Goal: Task Accomplishment & Management: Use online tool/utility

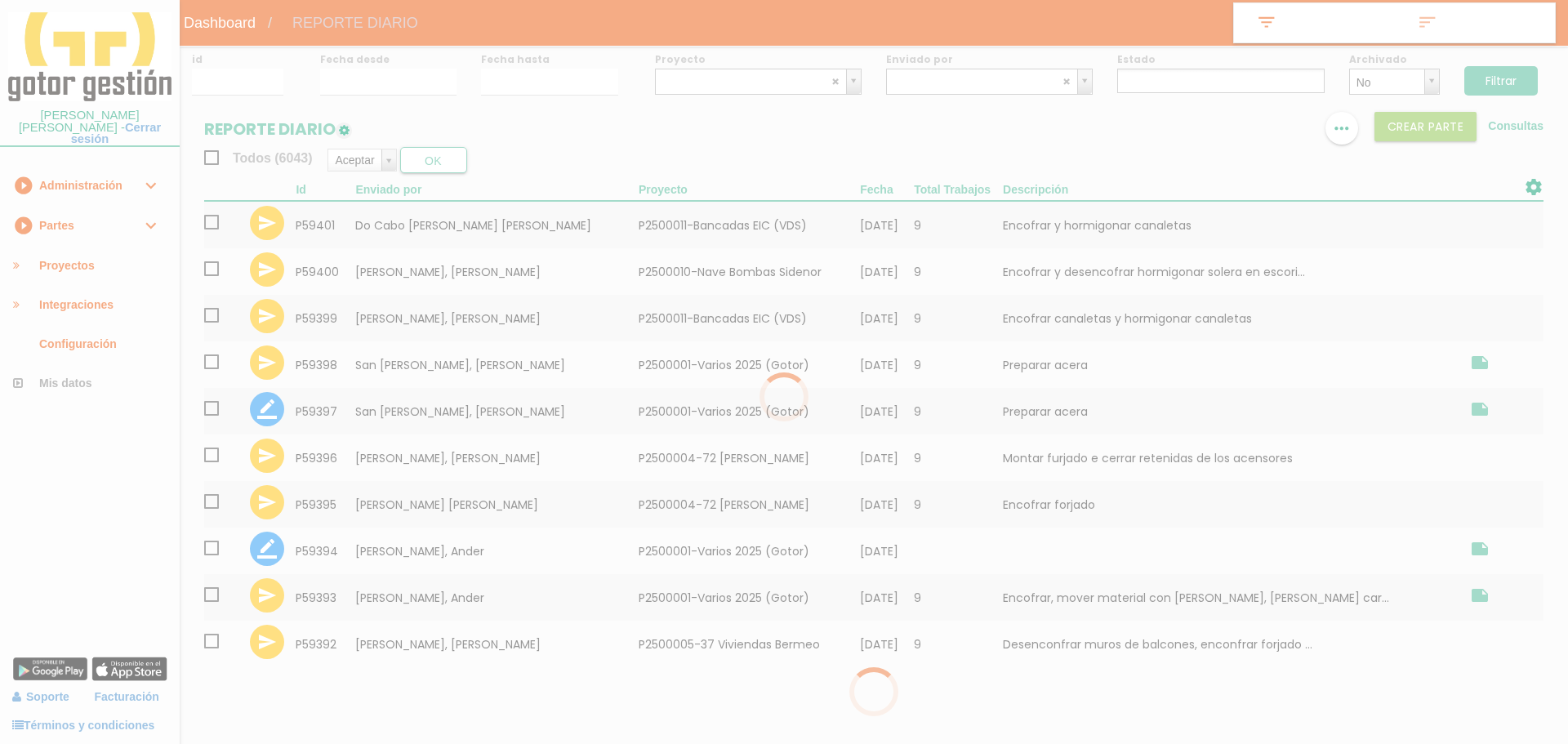
select select
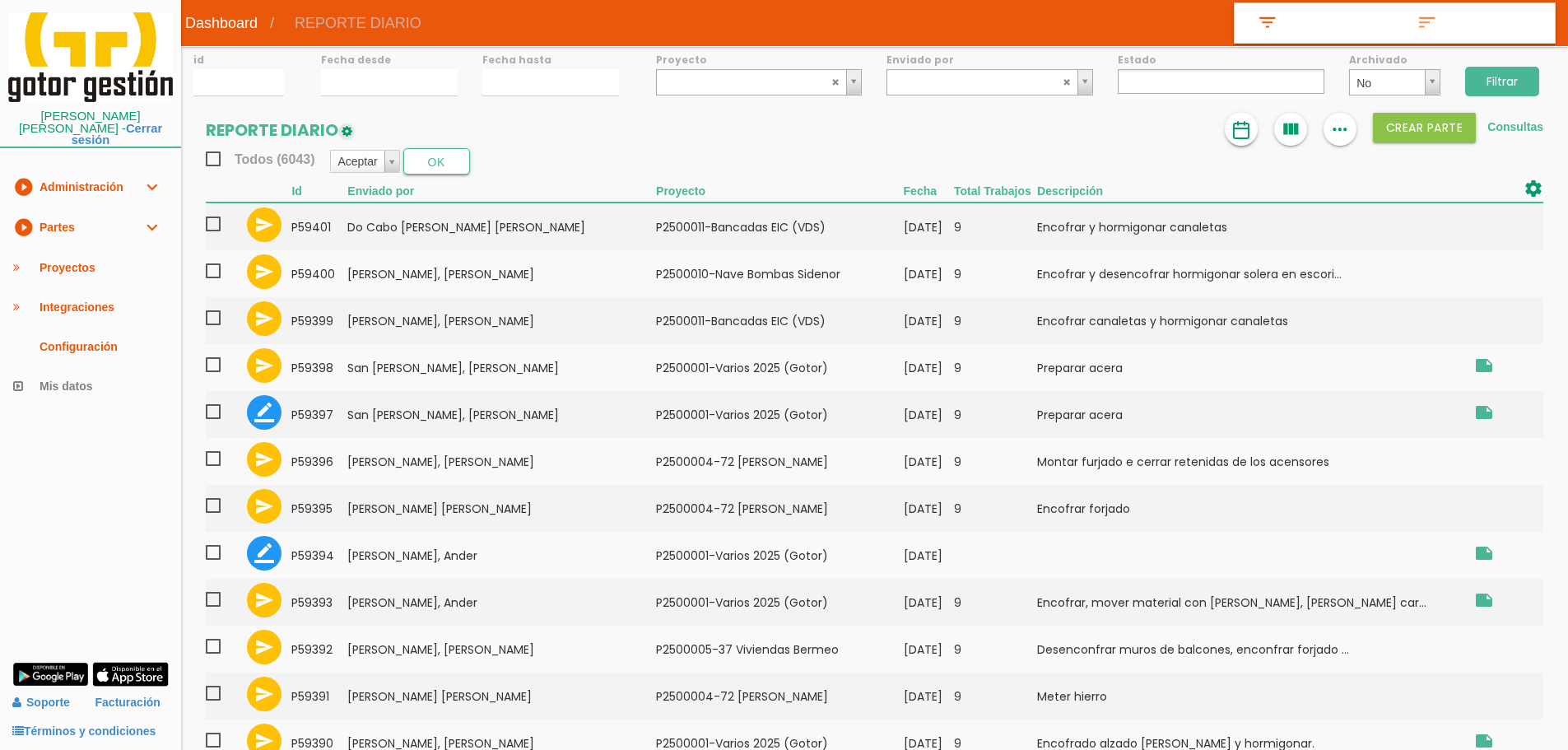
click at [1248, 119] on link at bounding box center [1241, 129] width 33 height 33
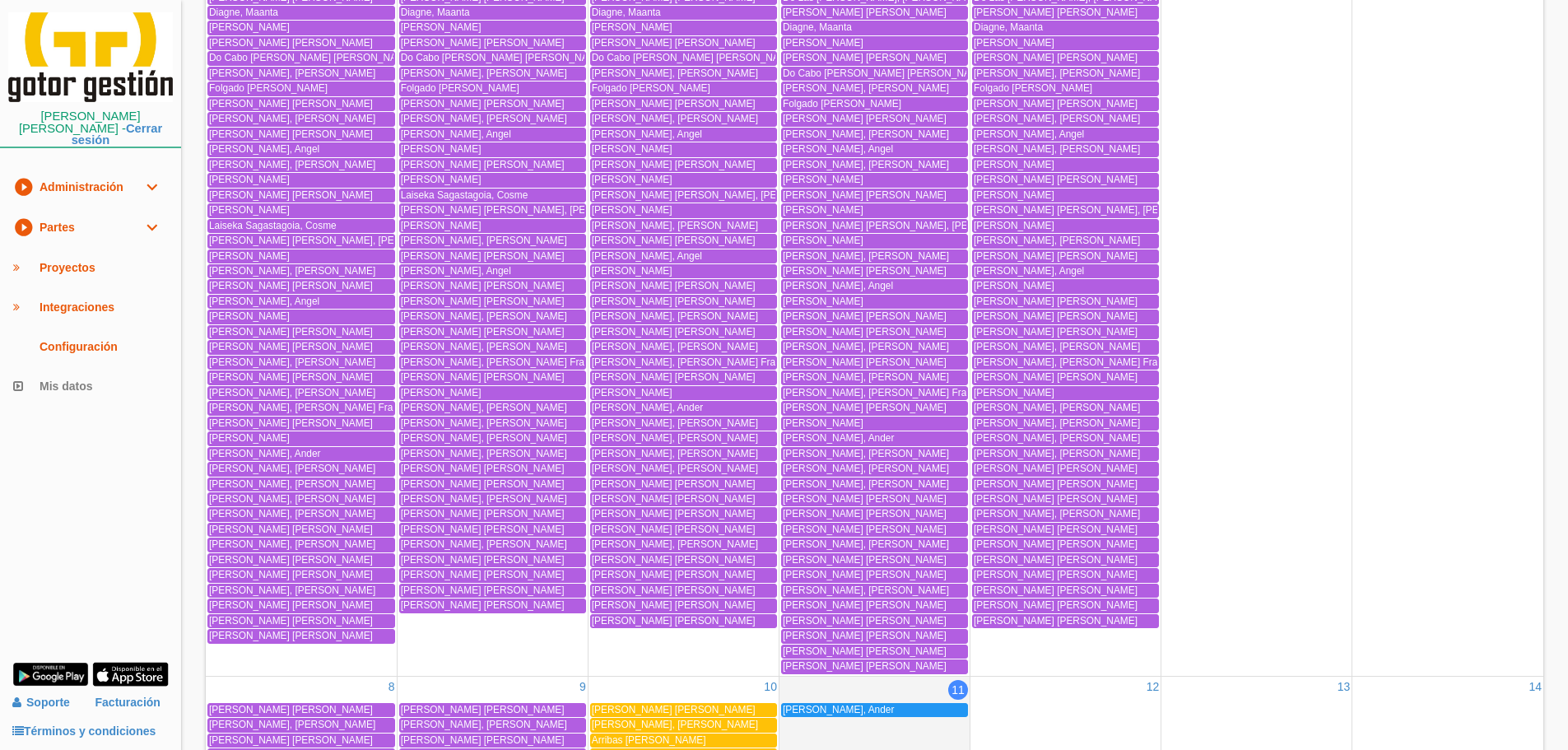
scroll to position [494, 0]
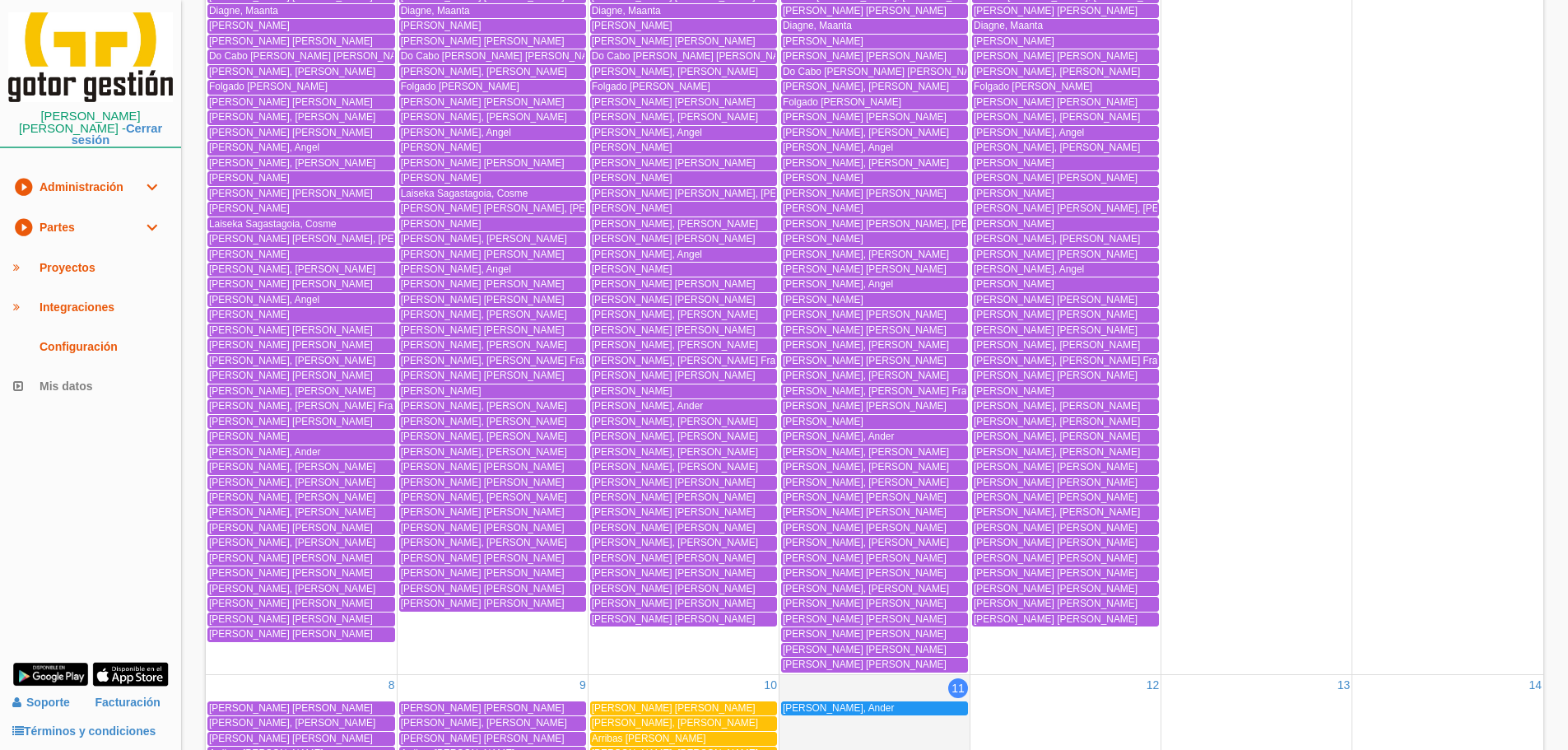
click at [115, 215] on link "play_circle_filled Partes expand_more" at bounding box center [90, 227] width 181 height 41
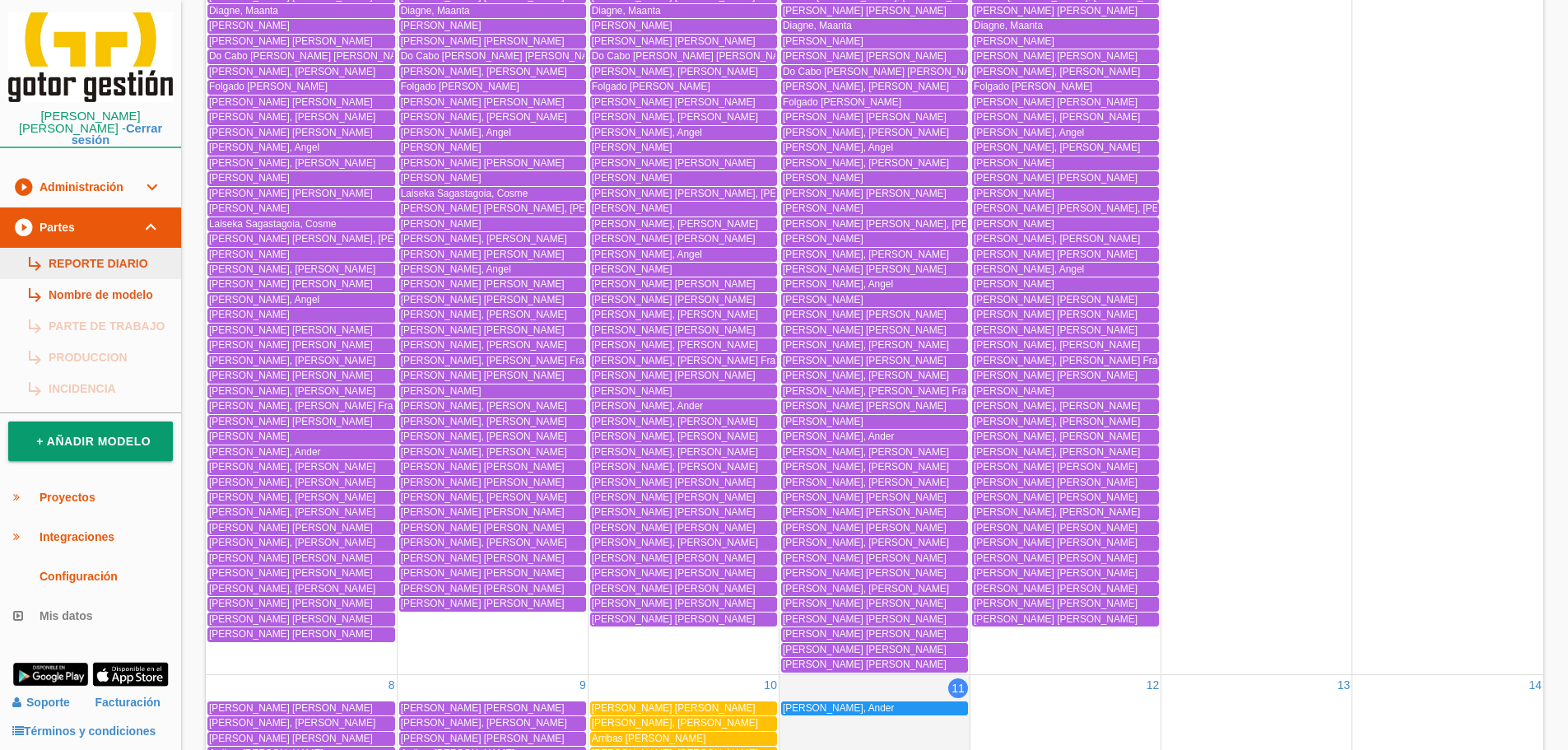
click at [129, 248] on link "subdirectory_arrow_right REPORTE DIARIO" at bounding box center [90, 264] width 181 height 32
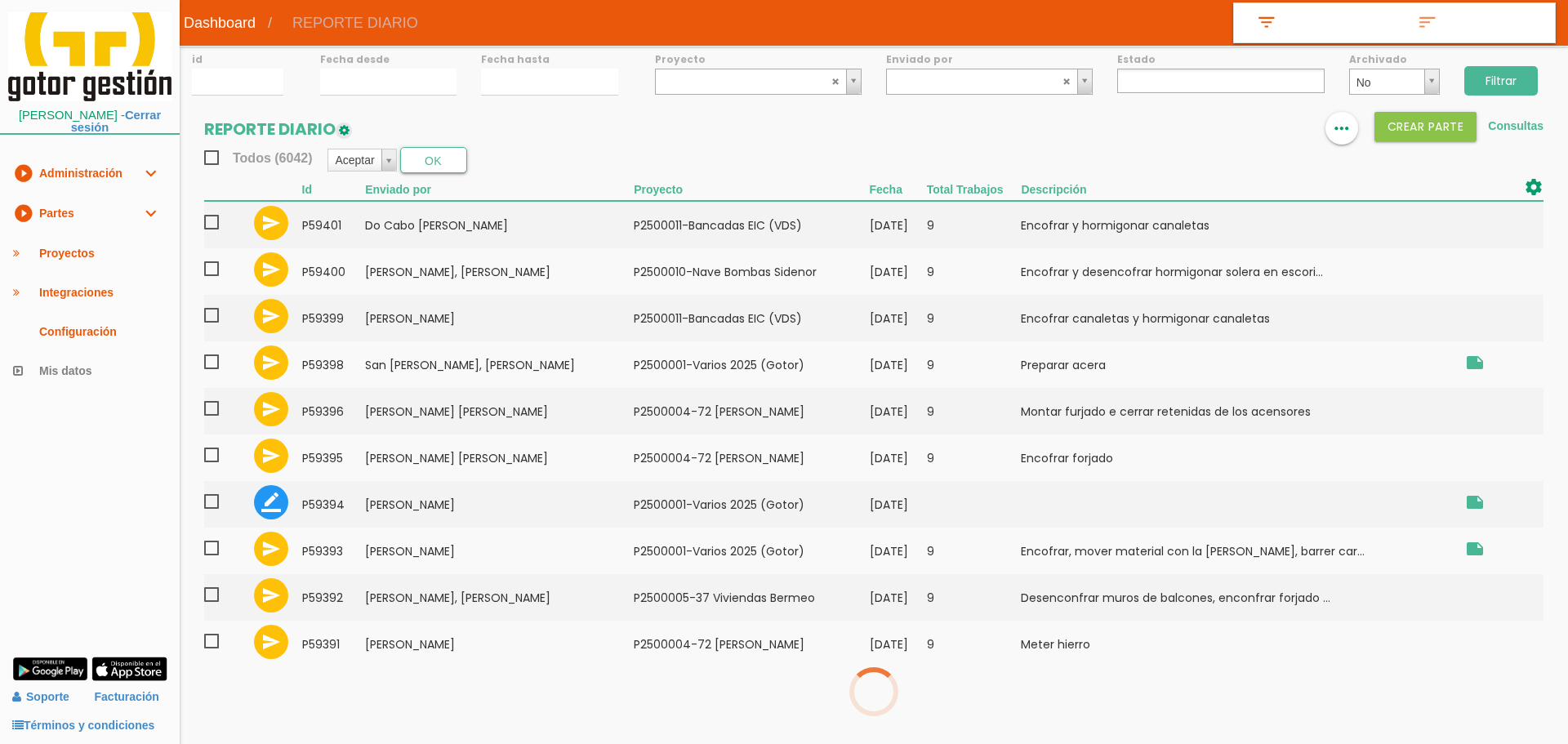
select select
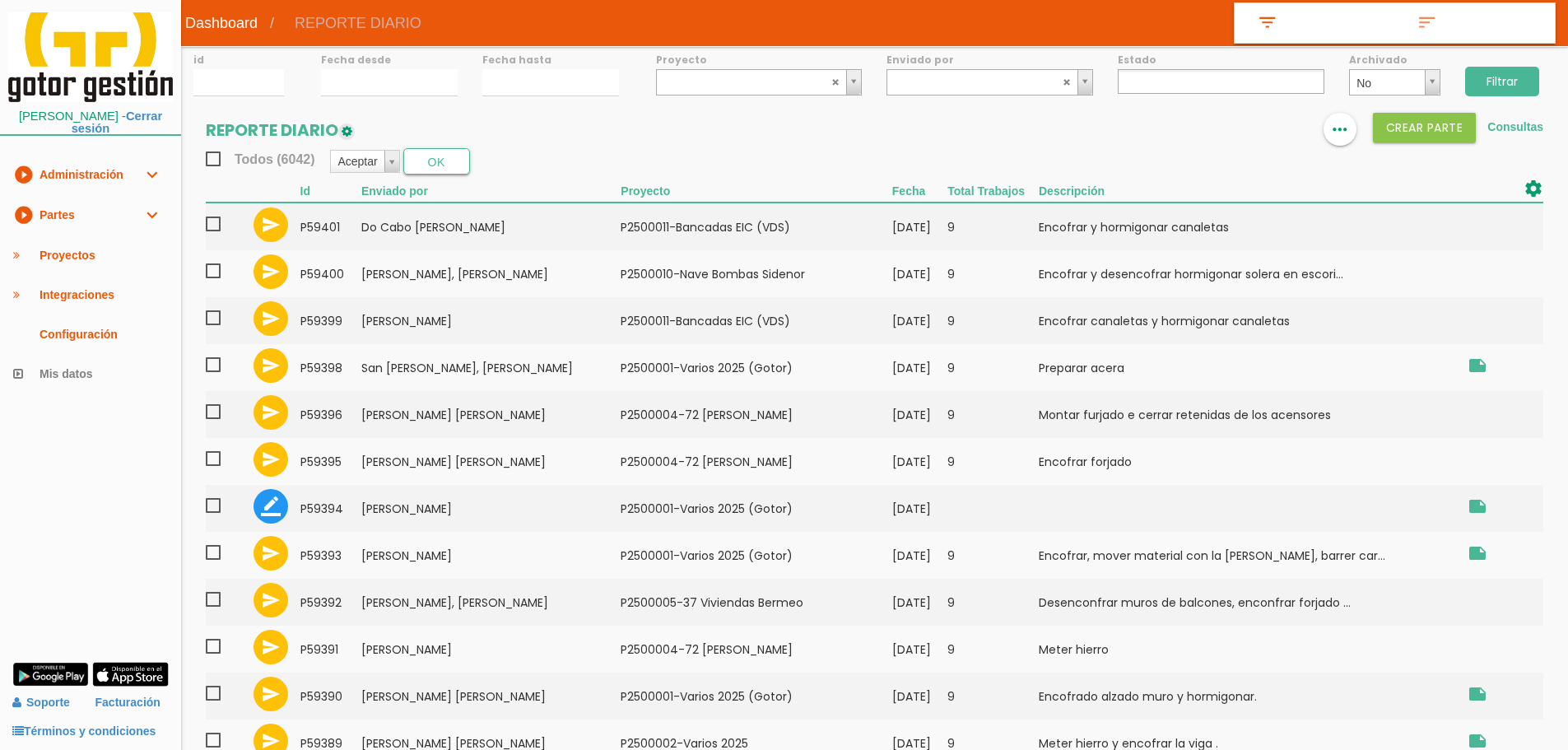
click at [394, 68] on div "Fecha desde" at bounding box center [389, 71] width 161 height 51
click at [410, 104] on div "id Fecha desde Fecha hasta Proyecto ﻿P2500001-Varios 2025 (Gotor) P2500002-Vari…" at bounding box center [875, 602] width 1387 height 1113
click at [402, 85] on input "[DATE]" at bounding box center [389, 82] width 137 height 27
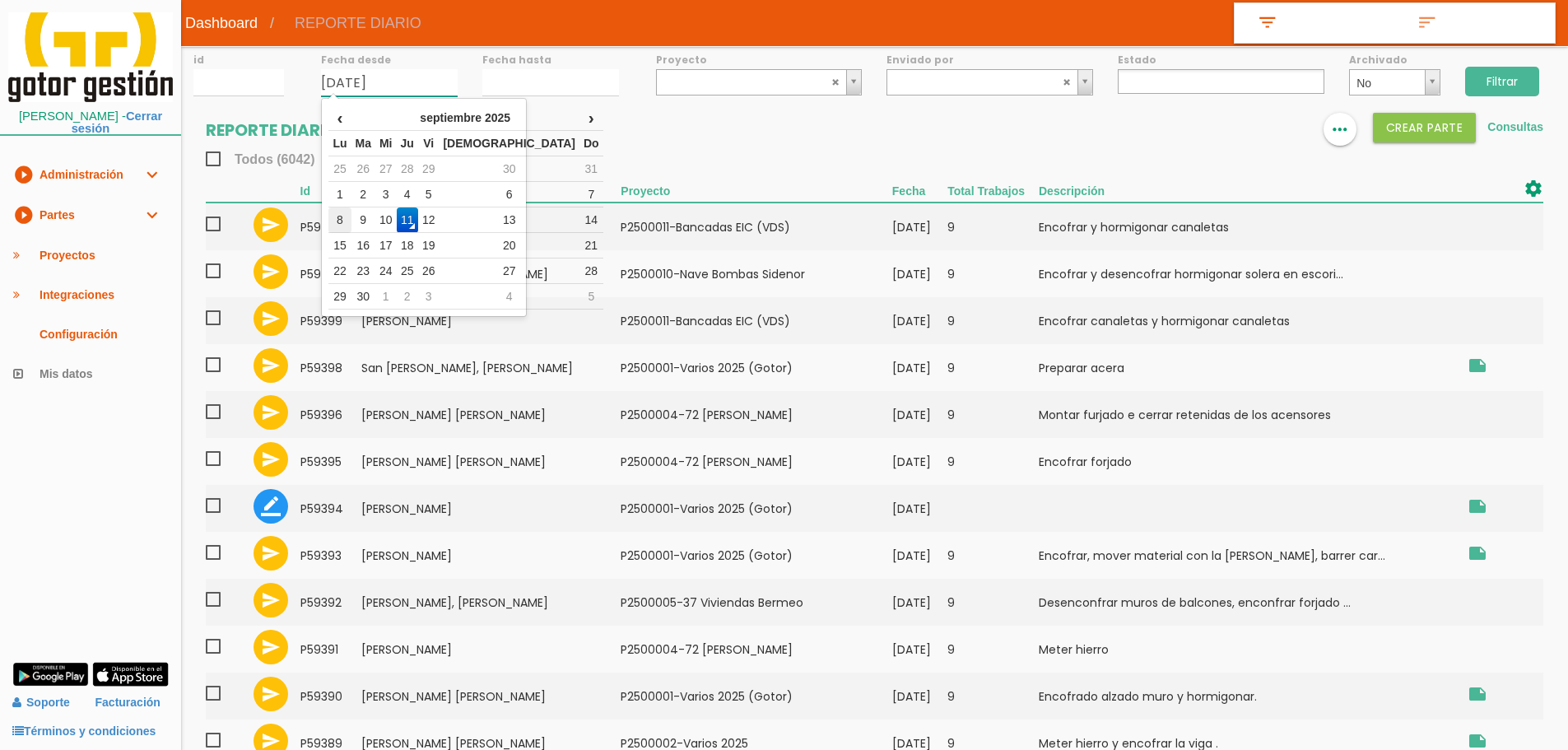
click at [351, 217] on td "8" at bounding box center [340, 220] width 22 height 26
type input "08/09/2025"
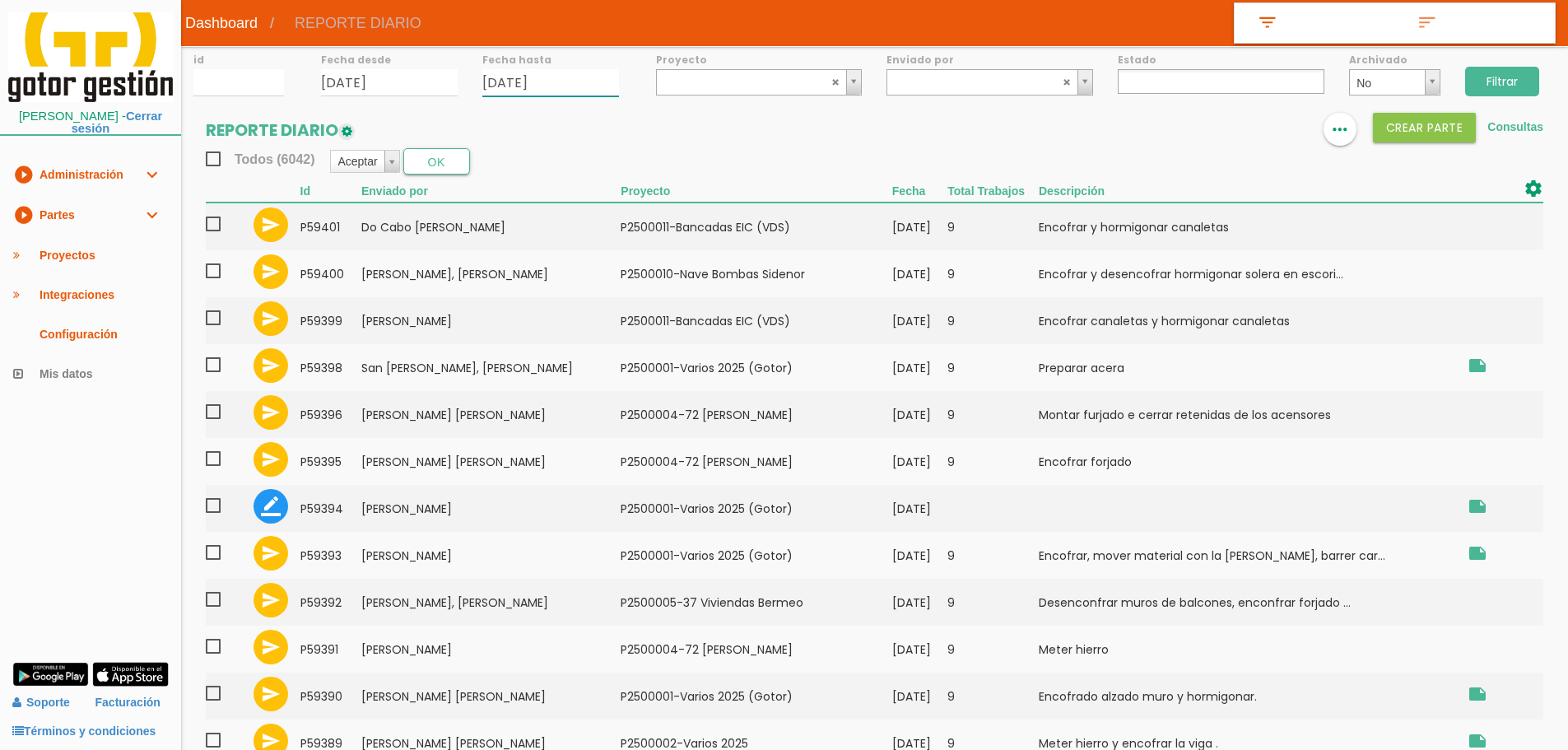
click at [512, 76] on input "[DATE]" at bounding box center [551, 82] width 137 height 27
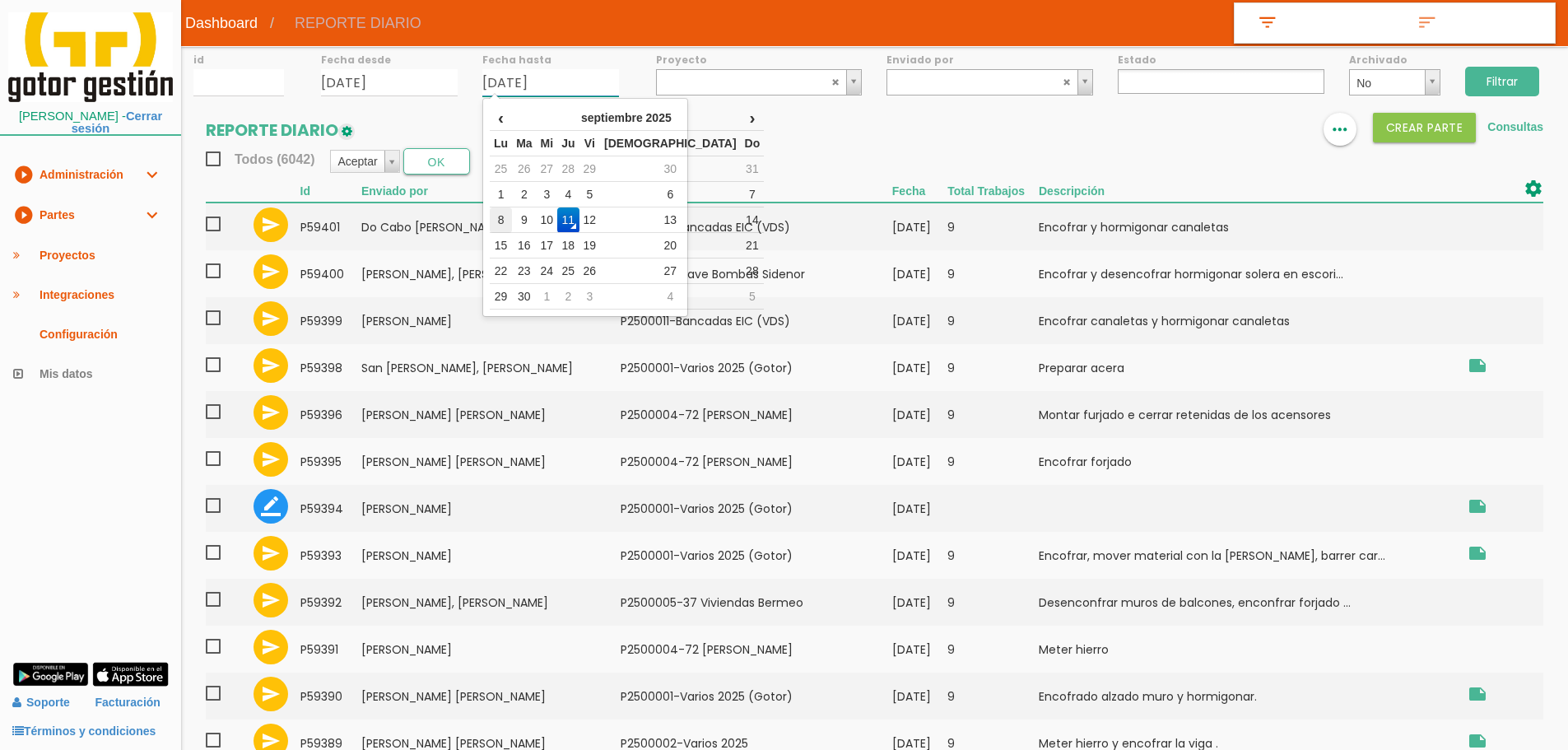
drag, startPoint x: 509, startPoint y: 222, endPoint x: 641, endPoint y: 161, distance: 145.4
click at [509, 221] on td "8" at bounding box center [501, 220] width 22 height 26
type input "[DATE]"
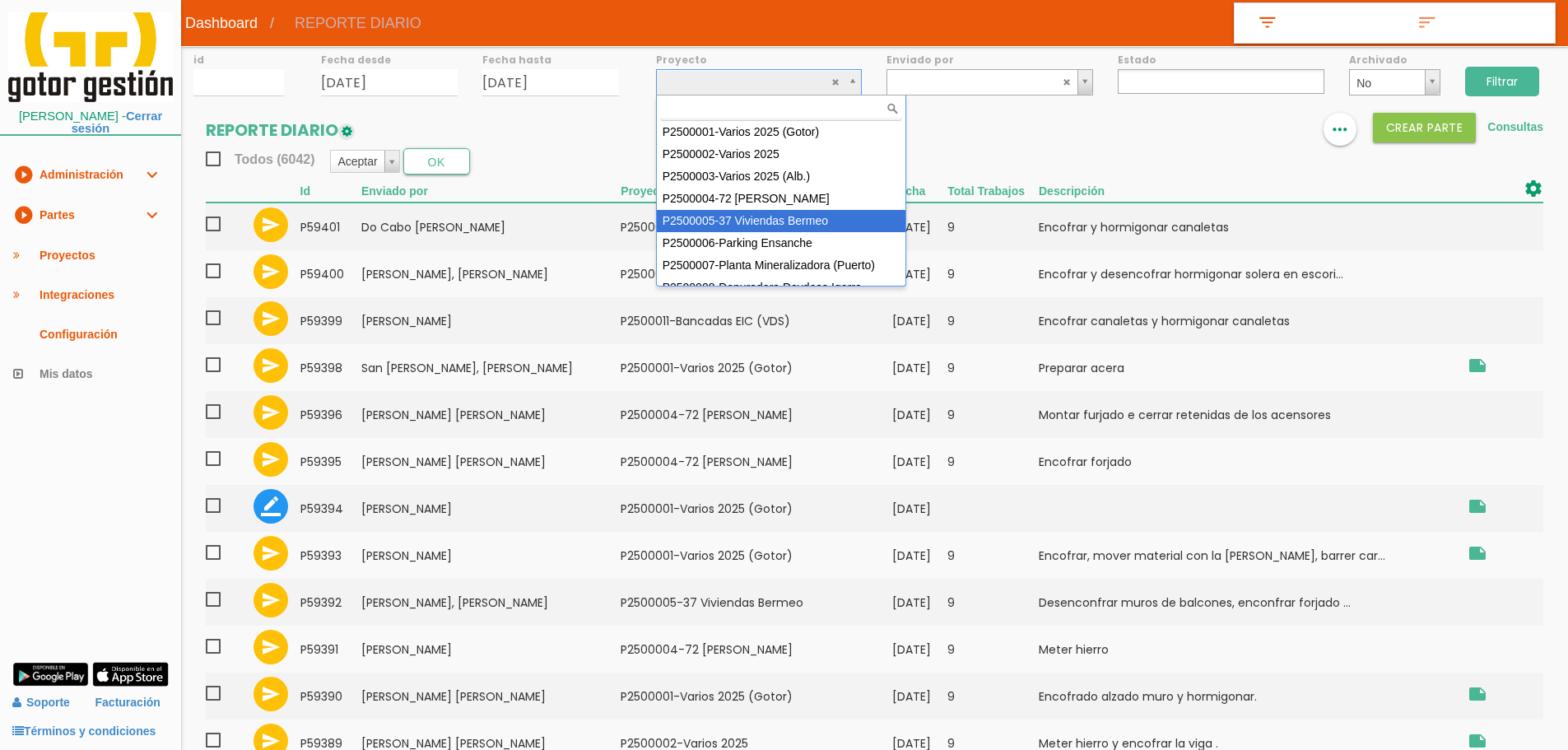
select select "87"
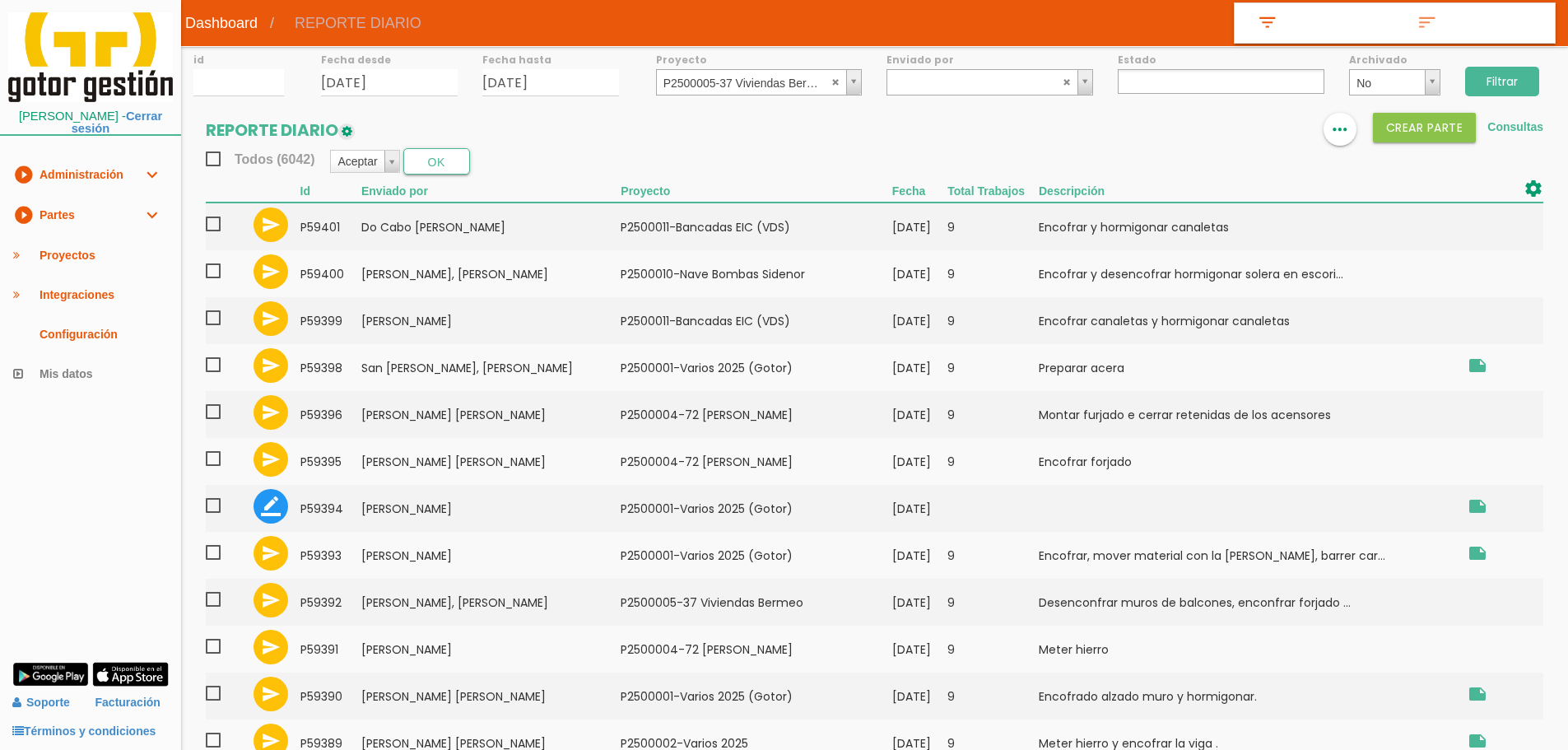
click at [1545, 83] on div "Filtrar" at bounding box center [1511, 79] width 115 height 66
click at [1542, 83] on div "Filtrar" at bounding box center [1511, 79] width 115 height 66
click at [1539, 83] on div "Filtrar" at bounding box center [1511, 79] width 115 height 66
click at [1528, 79] on input "Filtrar" at bounding box center [1502, 81] width 74 height 30
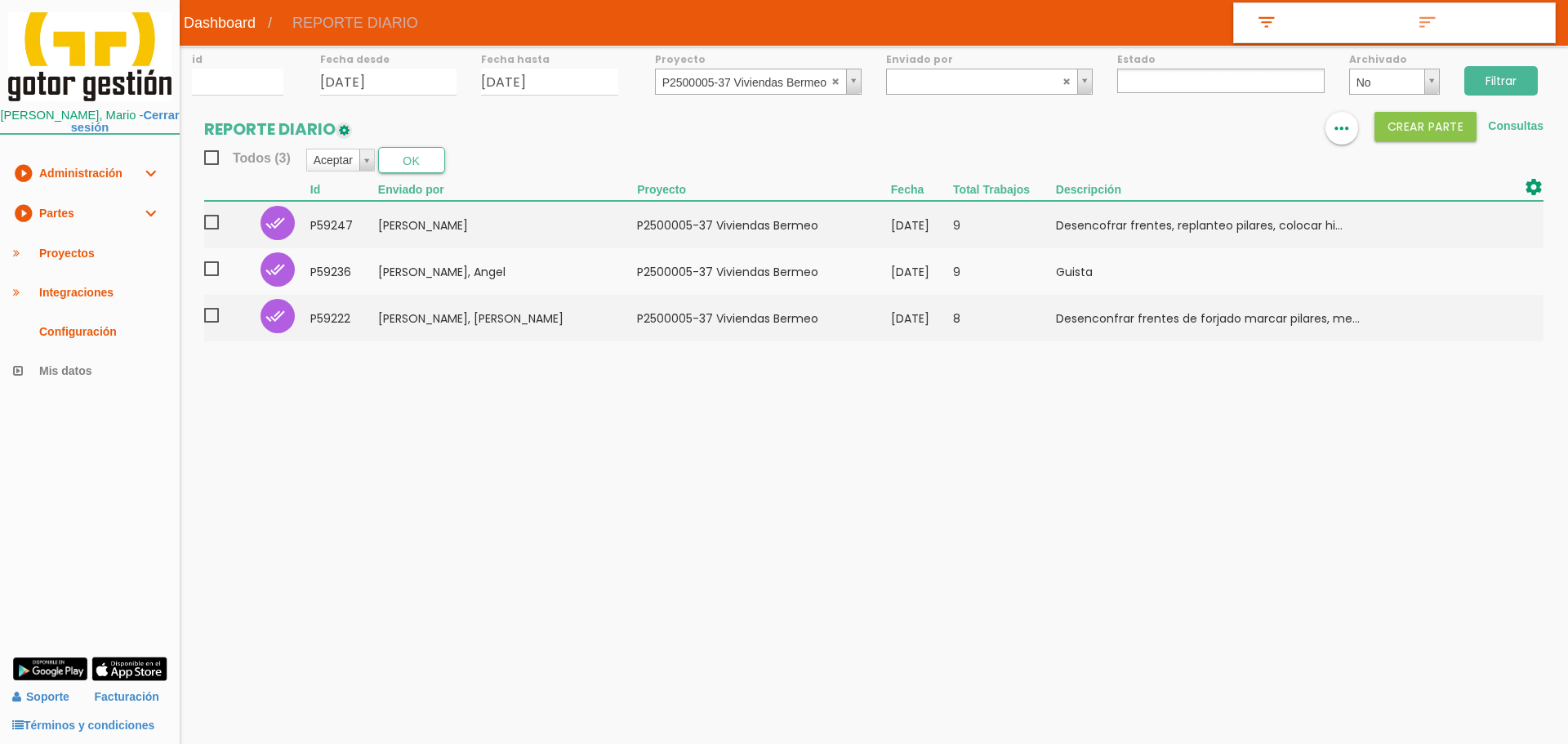
select select
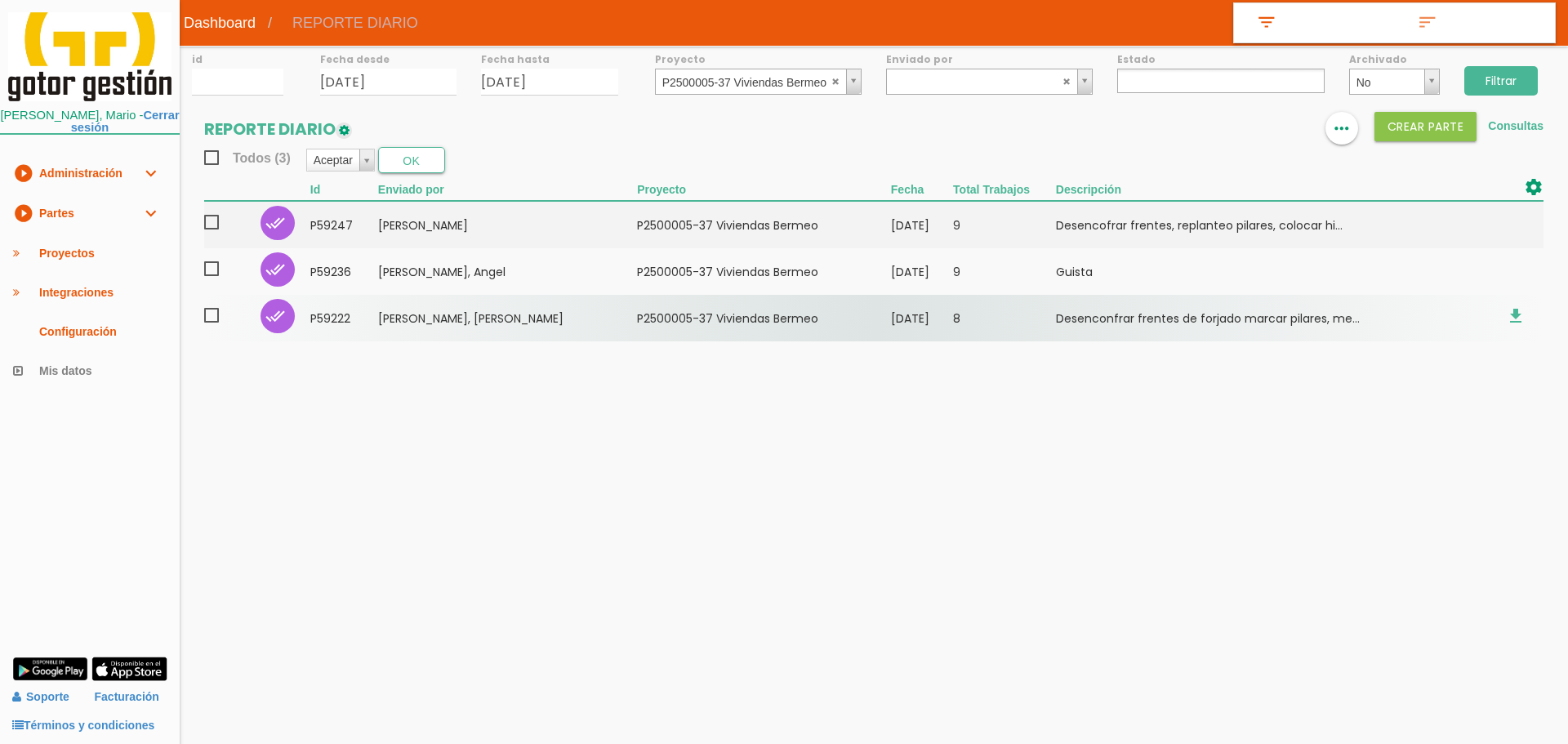
click at [806, 311] on td "﻿P2500005-37 [PERSON_NAME]" at bounding box center [763, 317] width 253 height 46
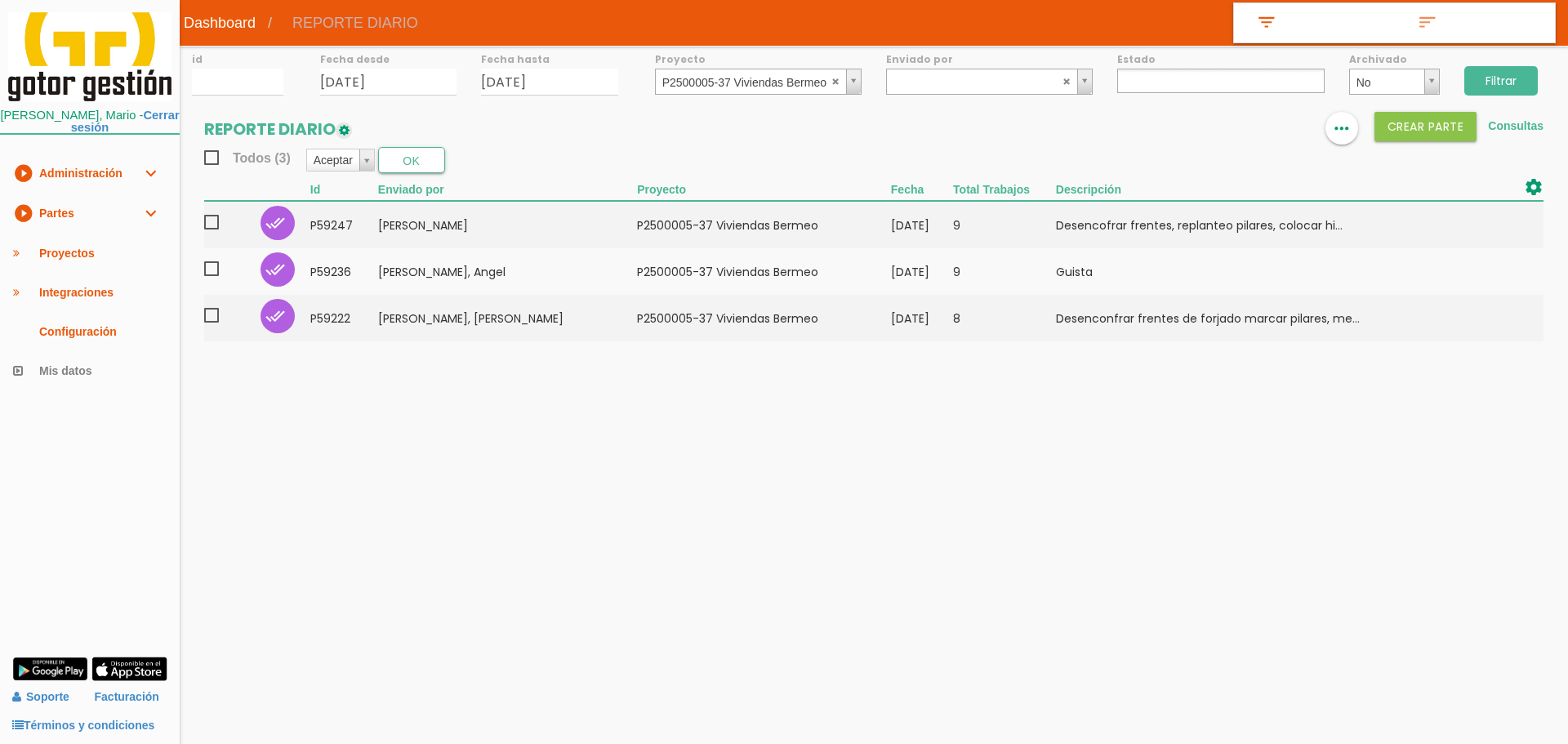
click at [56, 214] on link "play_circle_filled Partes expand_more" at bounding box center [89, 213] width 180 height 40
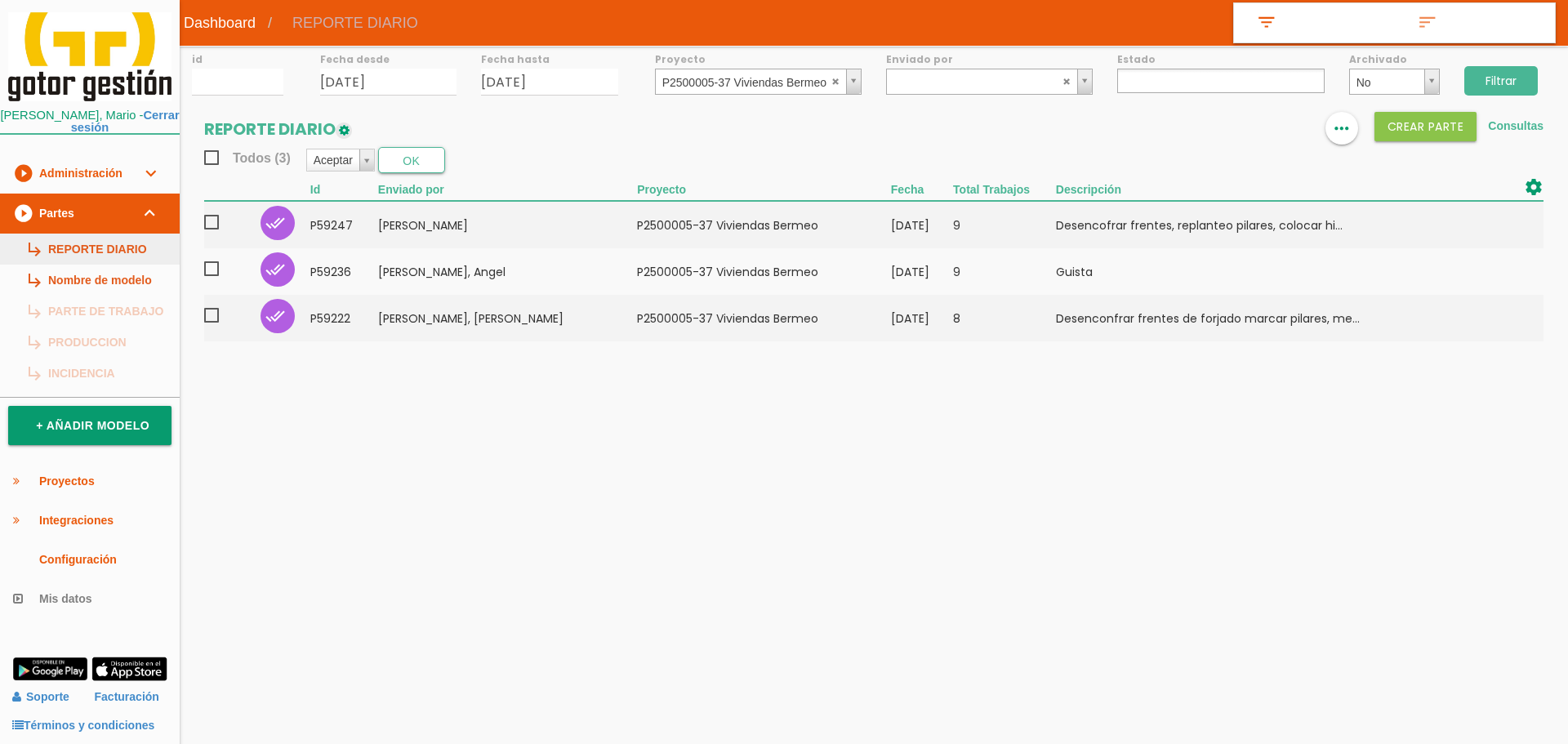
click at [72, 254] on link "subdirectory_arrow_right REPORTE DIARIO" at bounding box center [89, 250] width 180 height 31
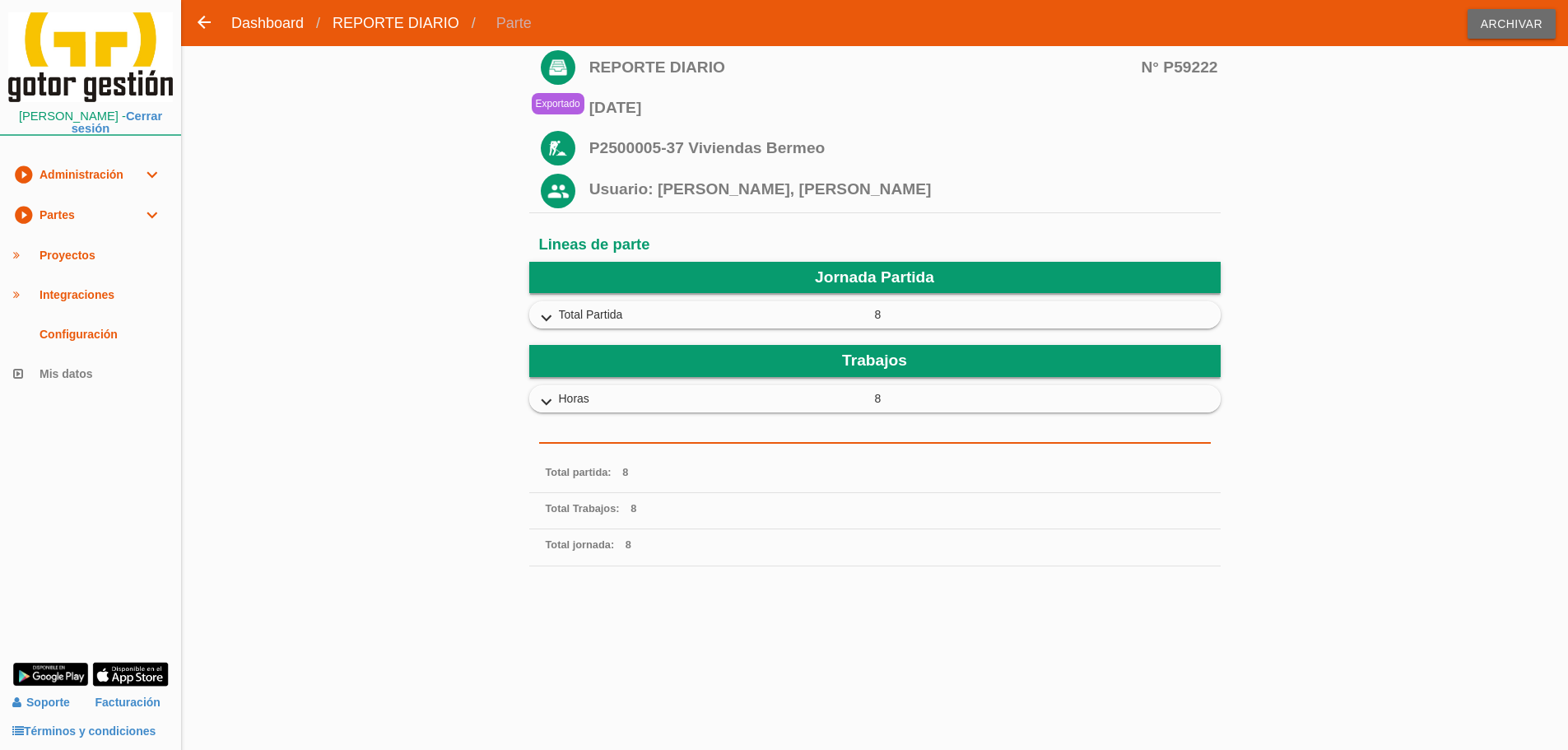
click at [538, 324] on icon "expand_more" at bounding box center [547, 319] width 27 height 22
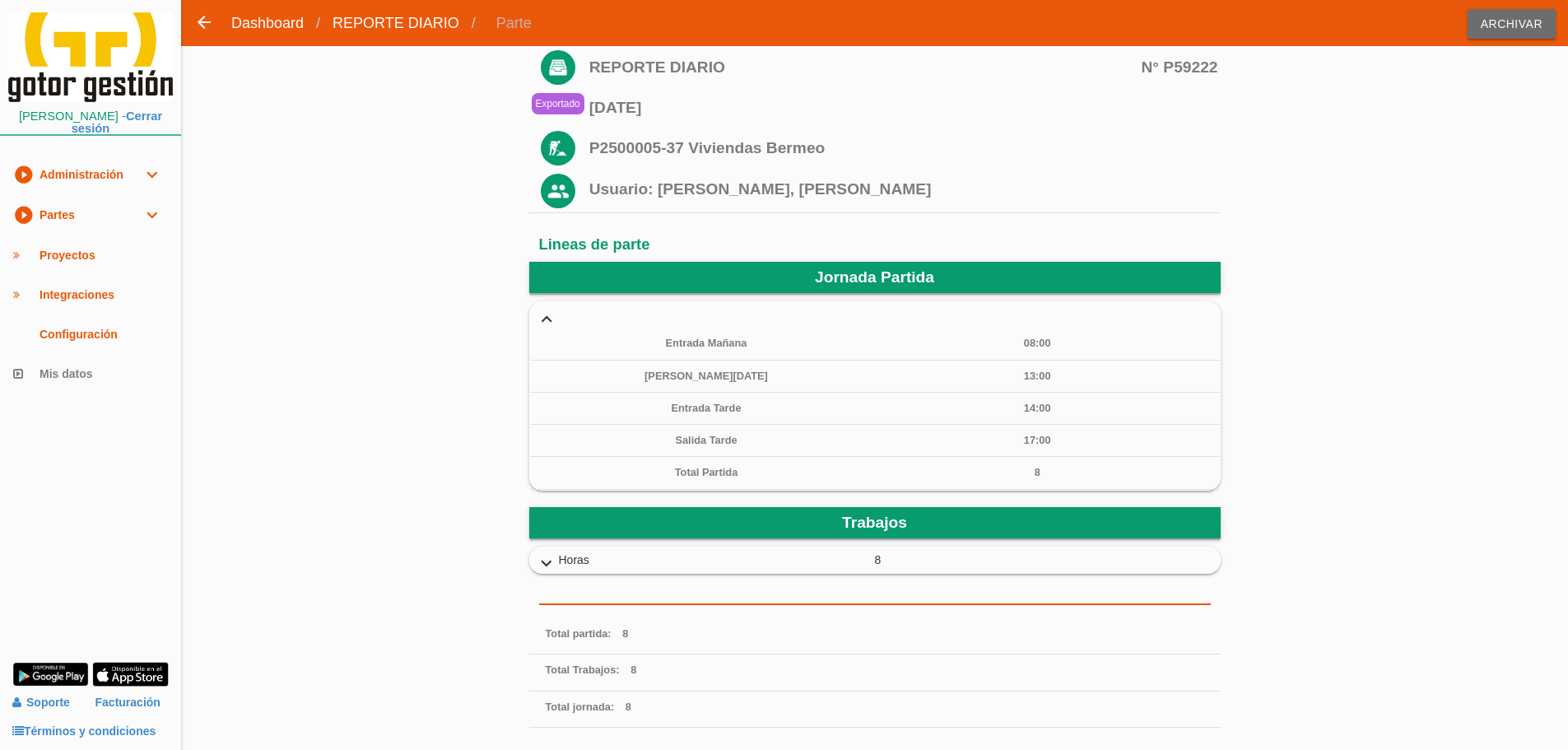
click at [549, 568] on icon "expand_more" at bounding box center [547, 565] width 27 height 22
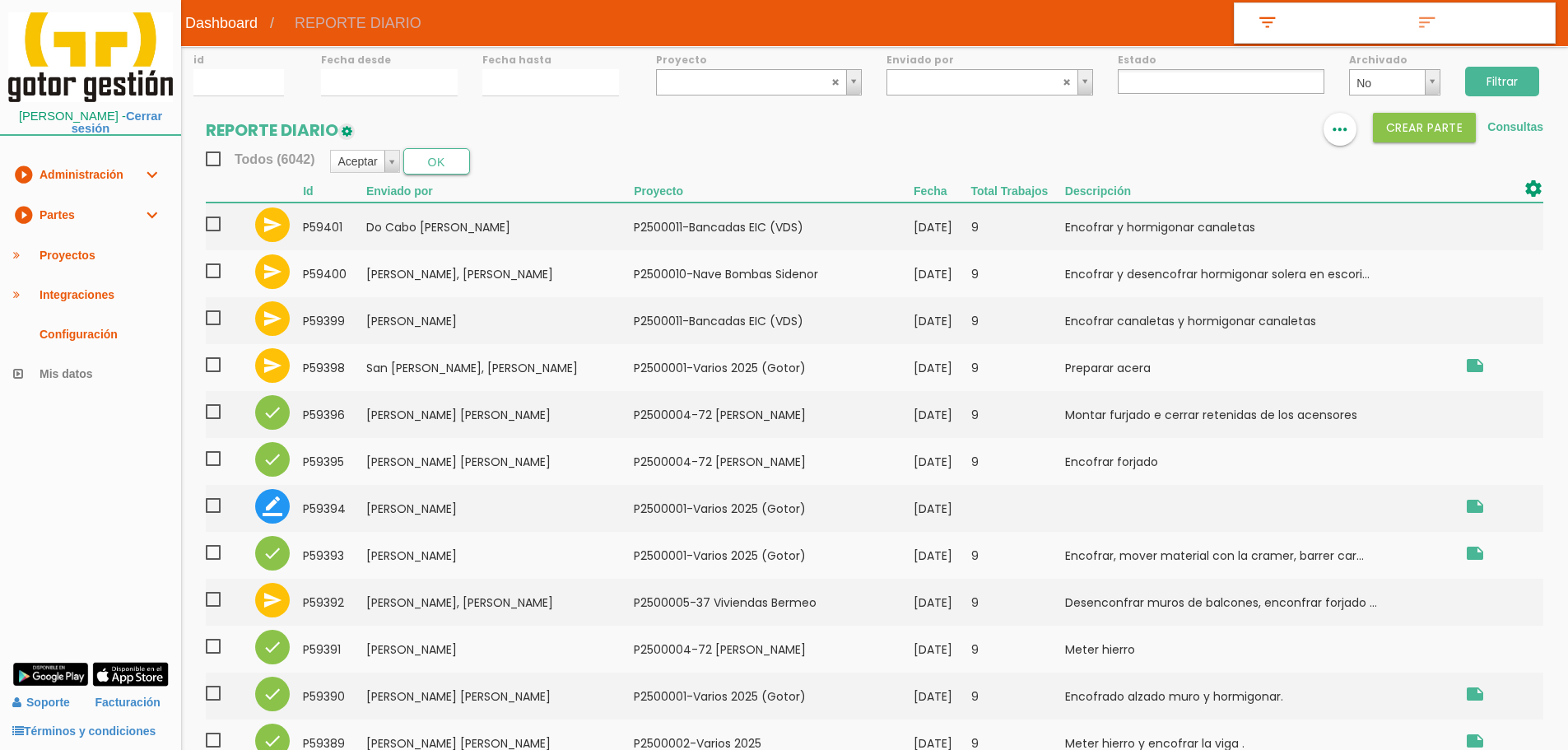
select select
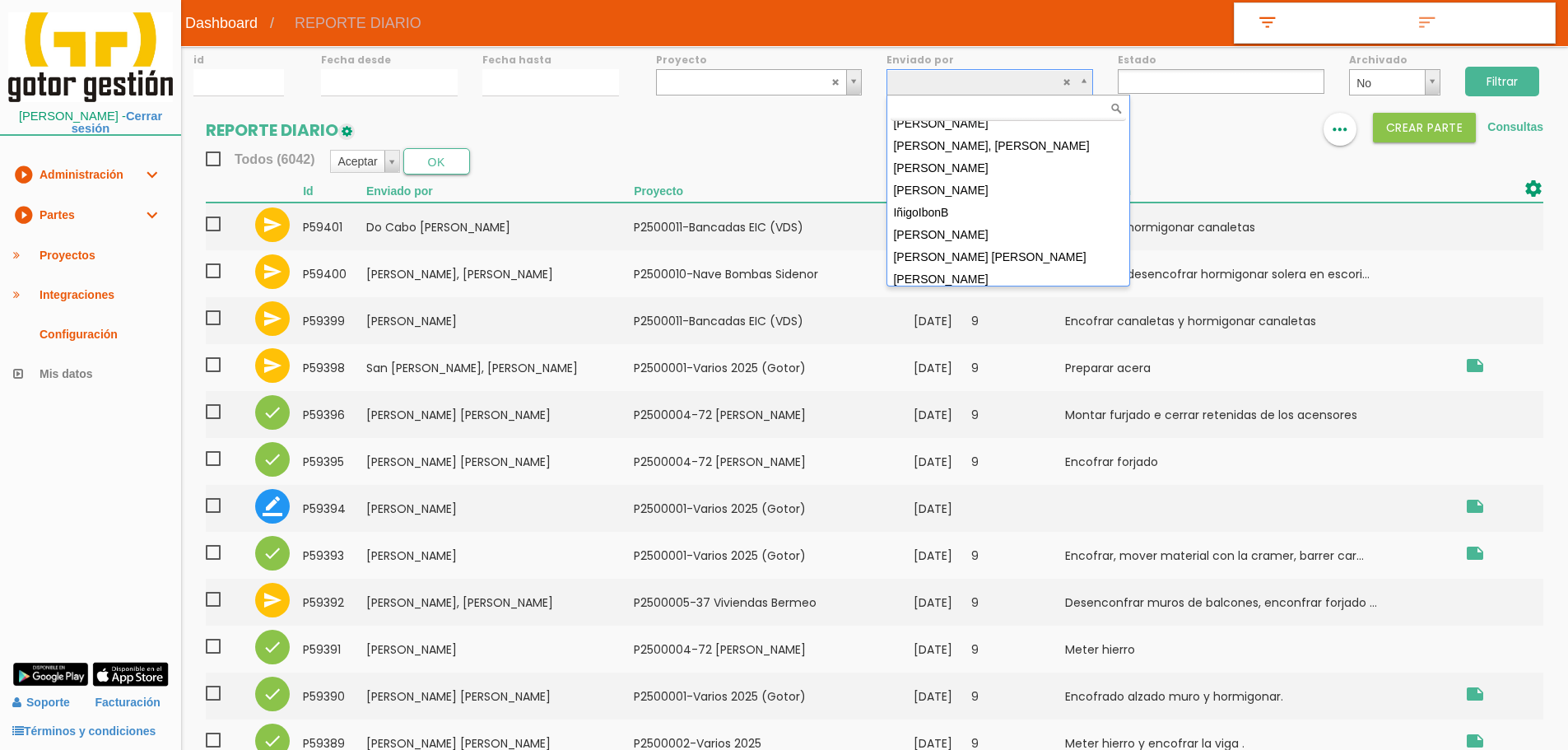
scroll to position [3104, 0]
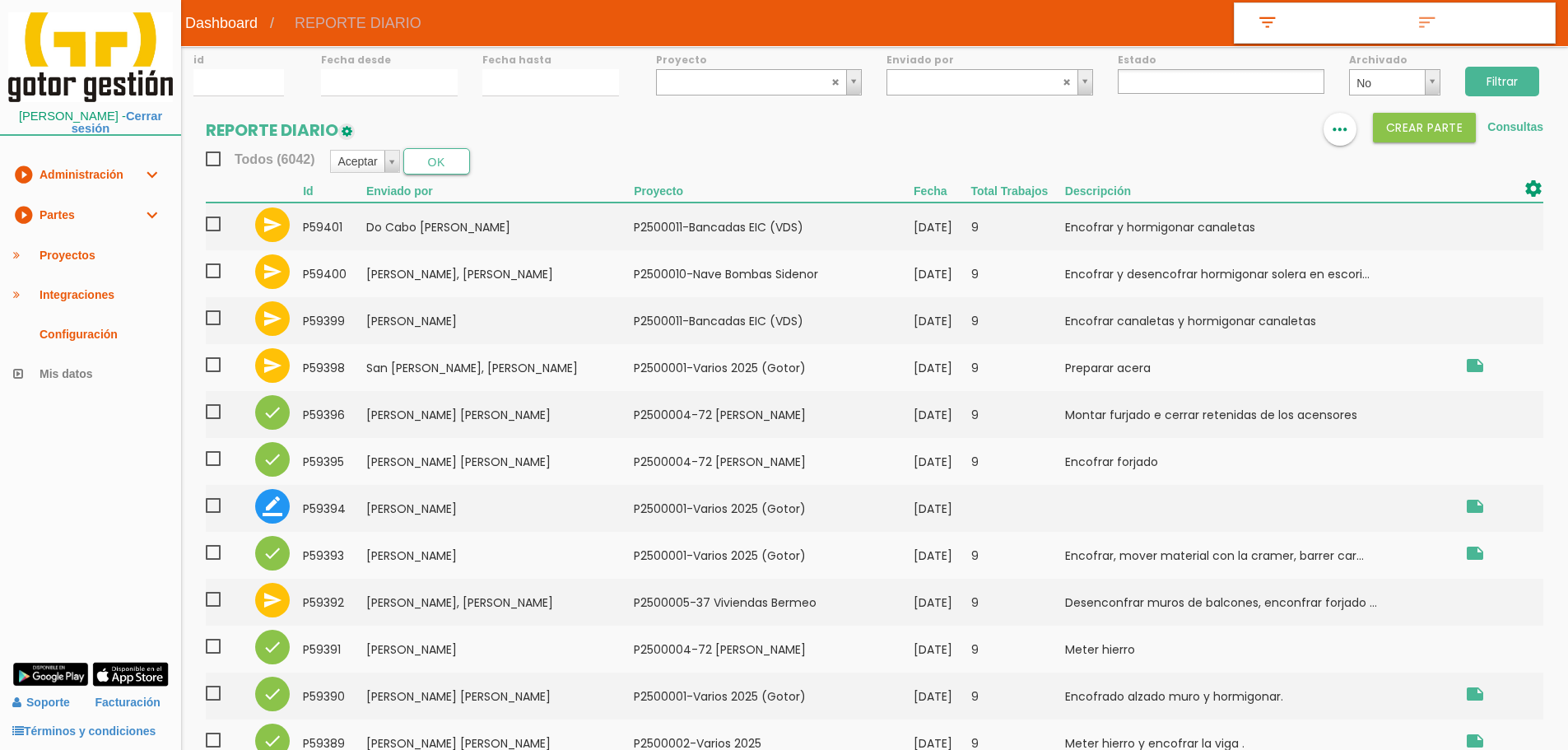
click at [137, 220] on link "play_circle_filled Partes expand_more" at bounding box center [90, 215] width 181 height 41
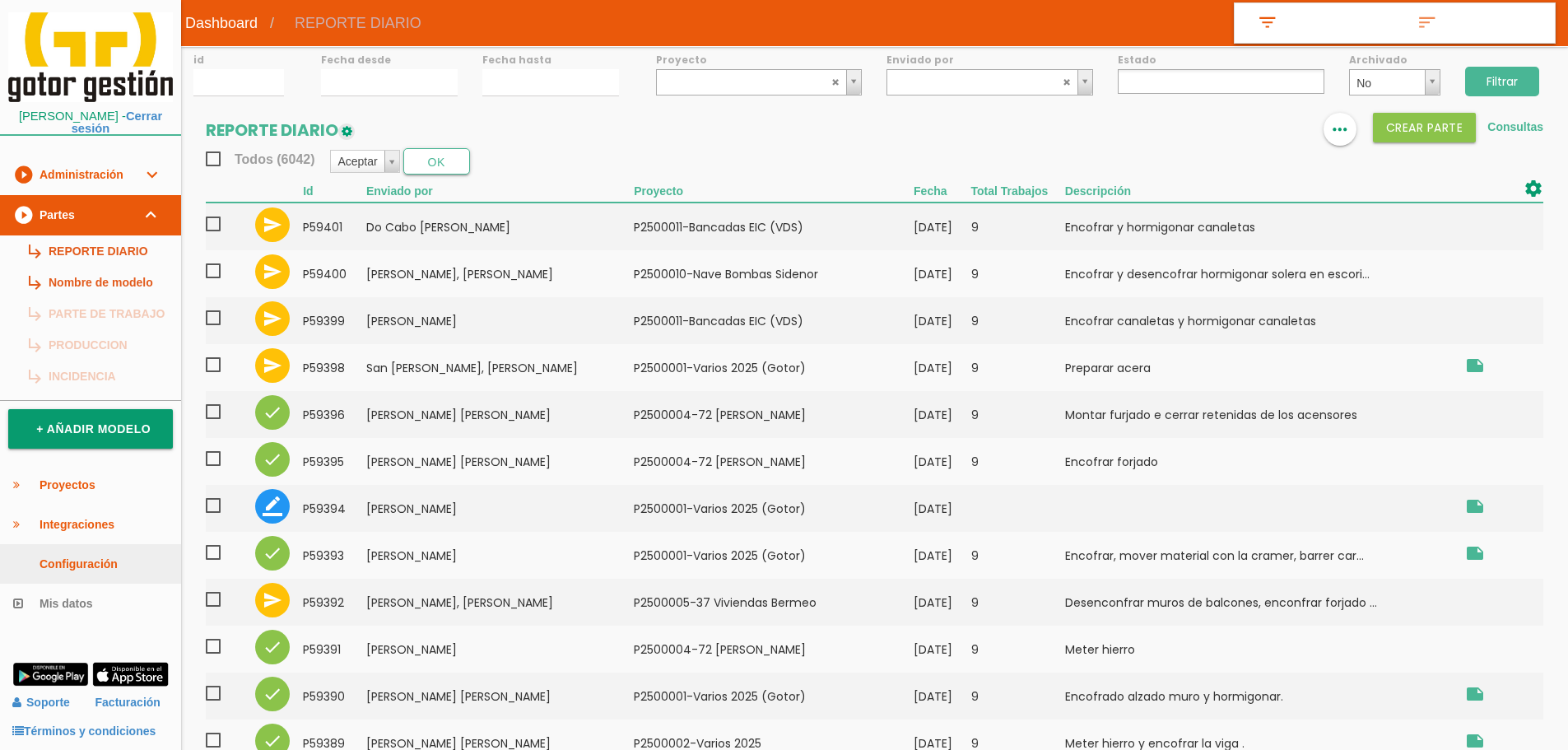
click at [76, 559] on link "Configuración" at bounding box center [90, 564] width 181 height 40
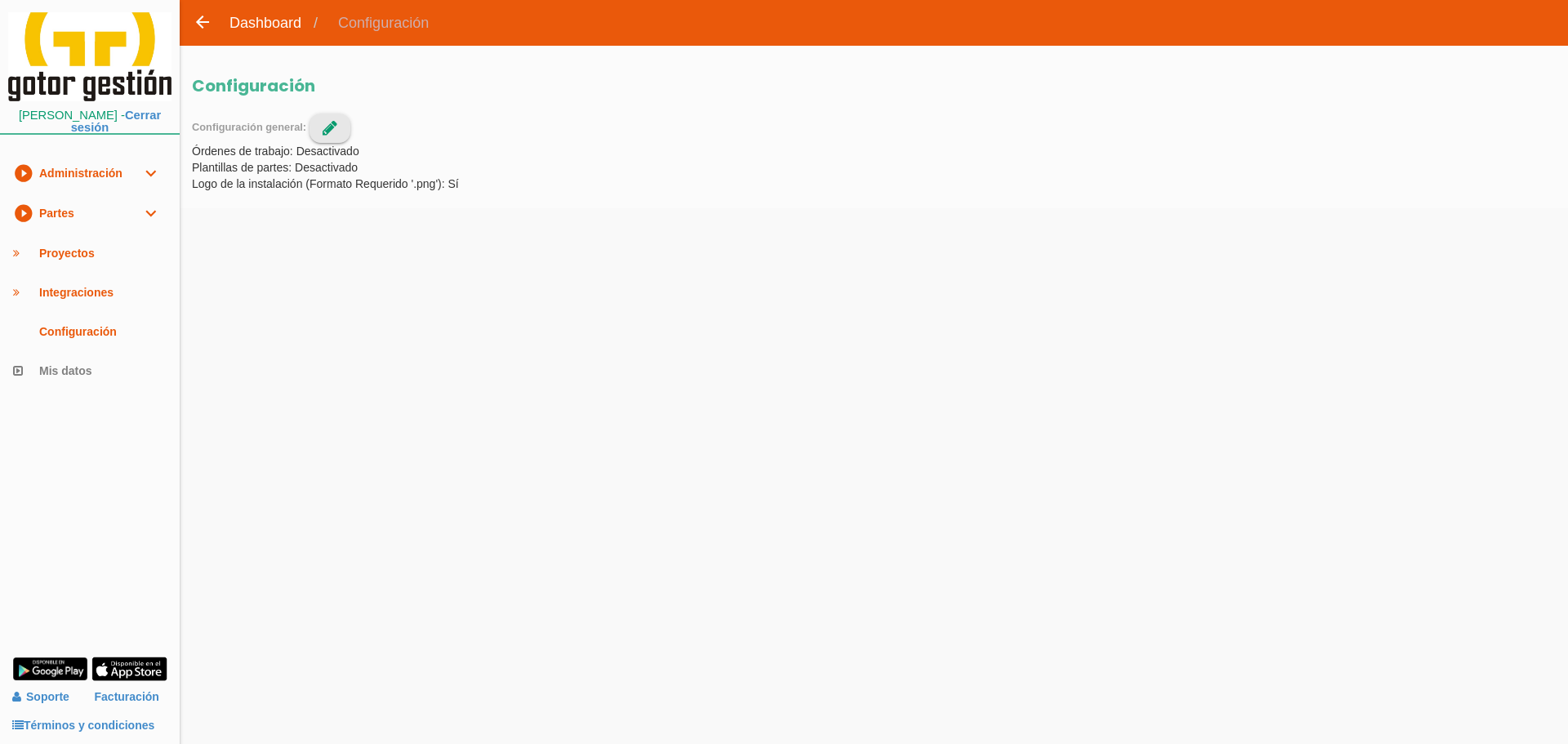
click at [106, 210] on link "play_circle_filled Partes expand_more" at bounding box center [89, 213] width 180 height 40
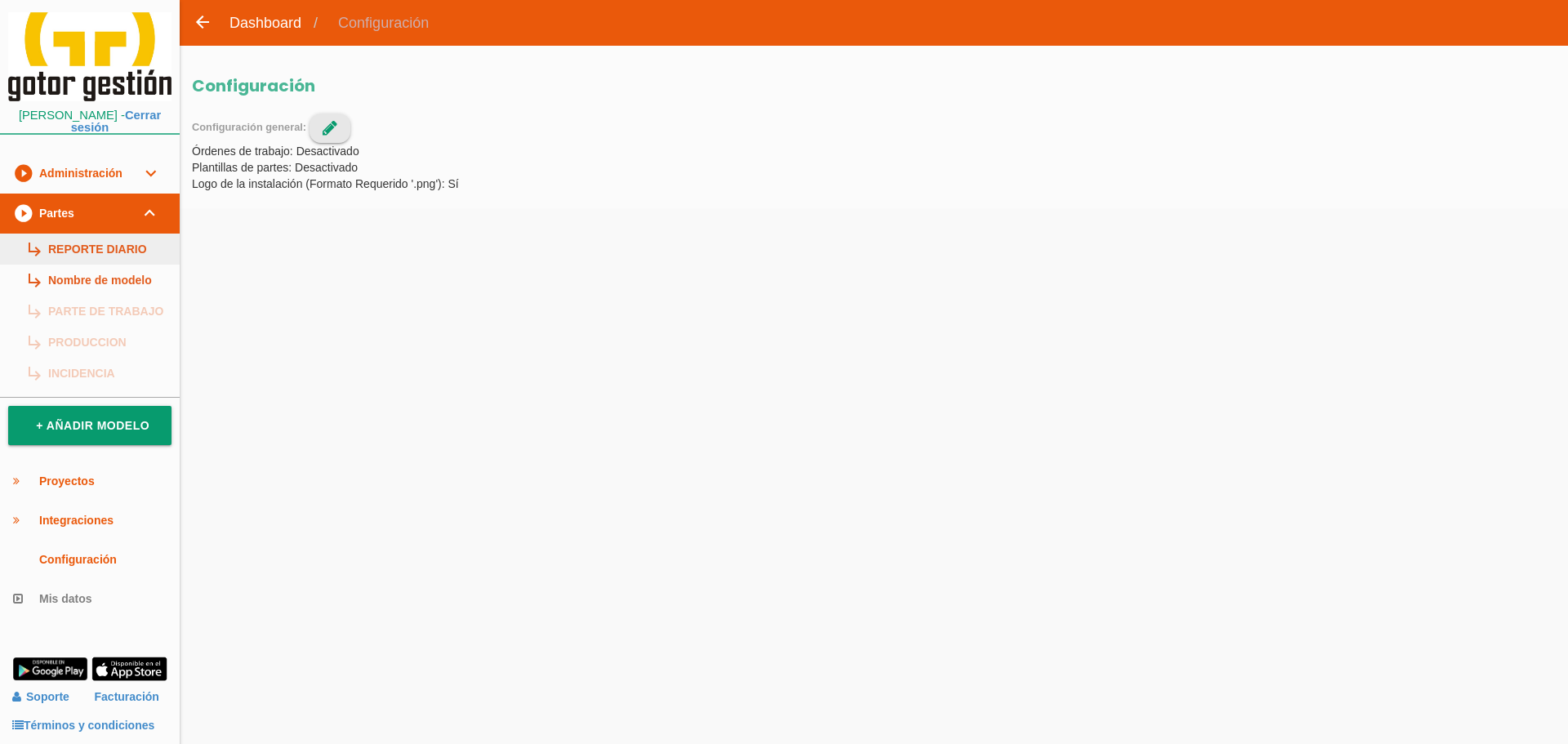
click at [103, 245] on link "subdirectory_arrow_right REPORTE DIARIO" at bounding box center [89, 250] width 180 height 31
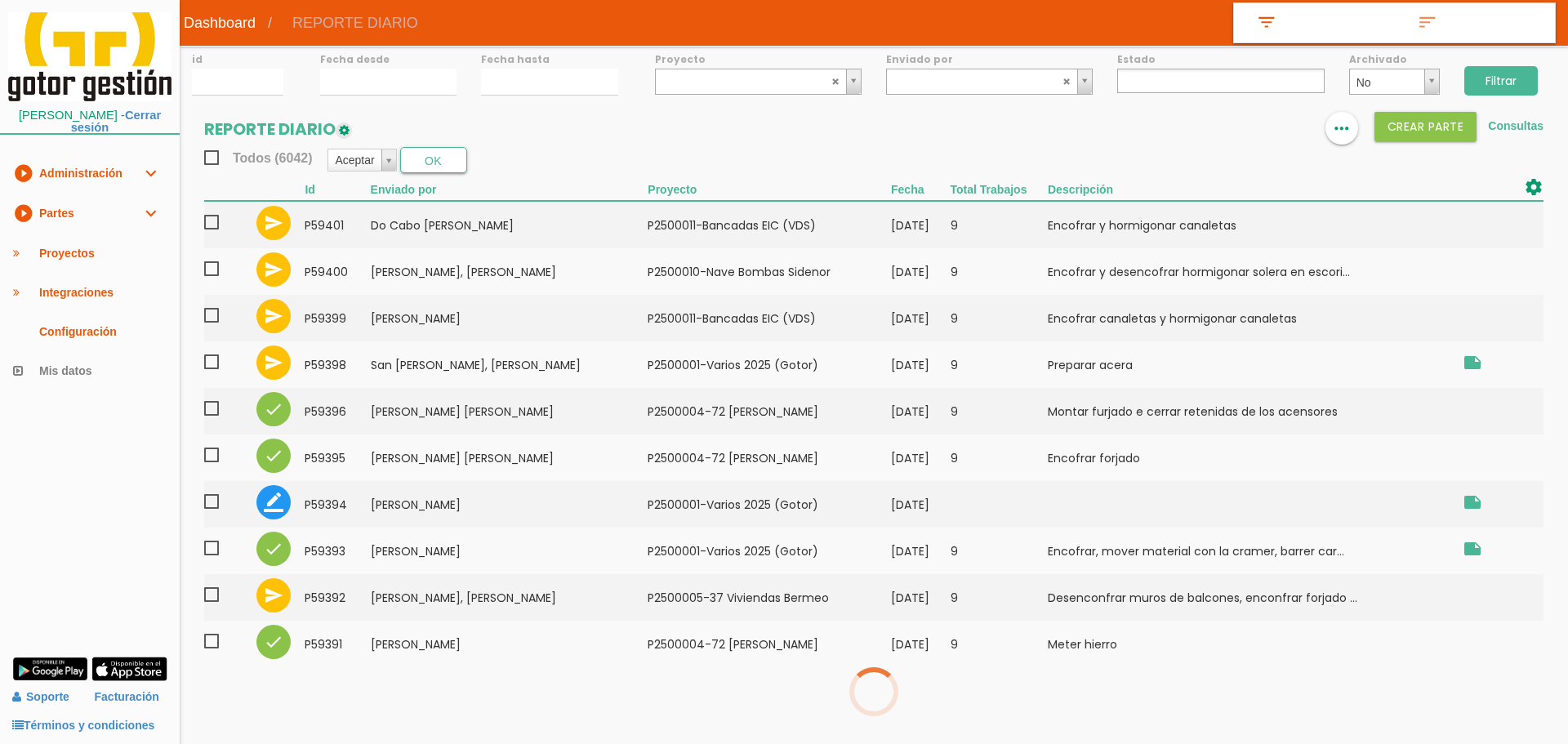
select select
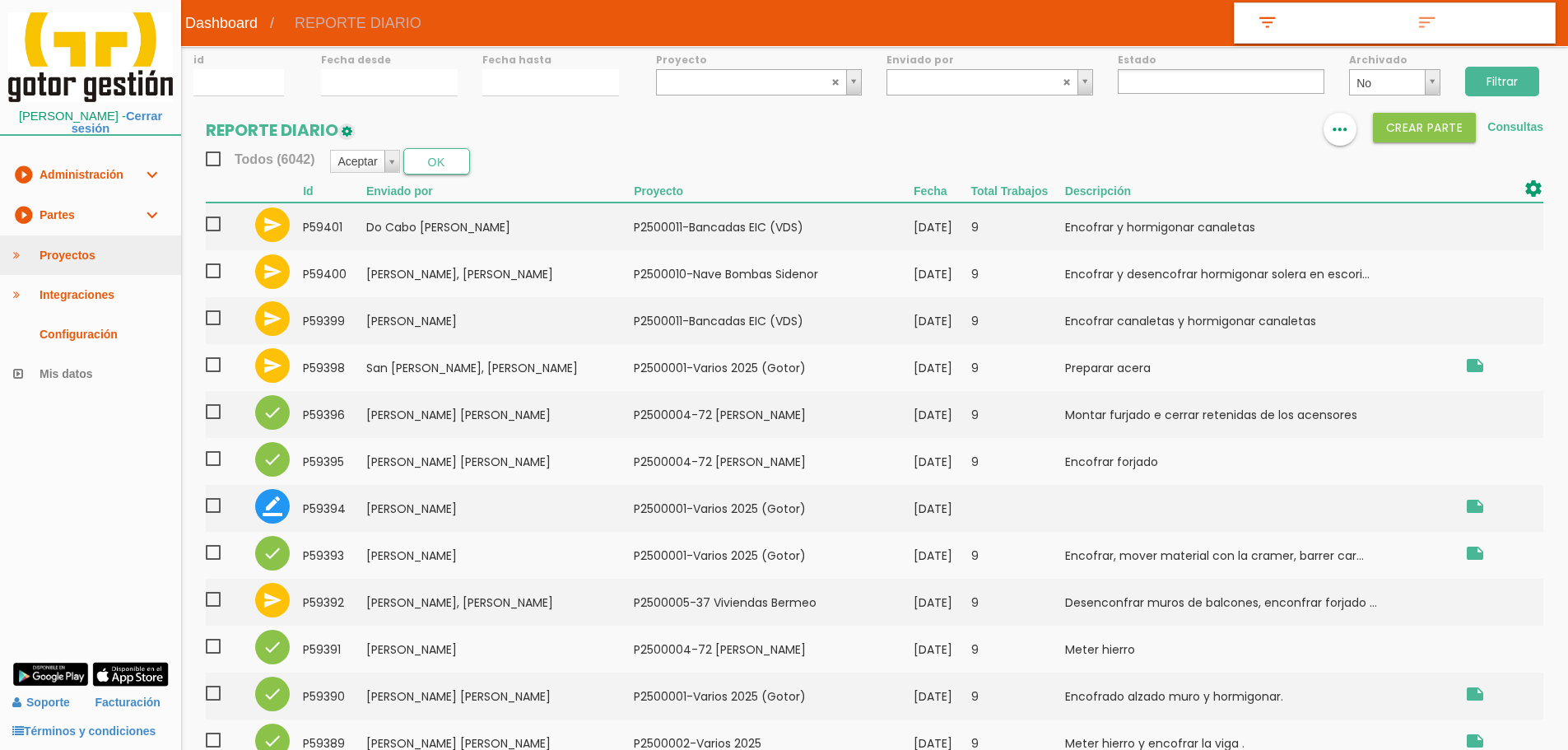
click at [11, 254] on link "Proyectos" at bounding box center [90, 256] width 181 height 40
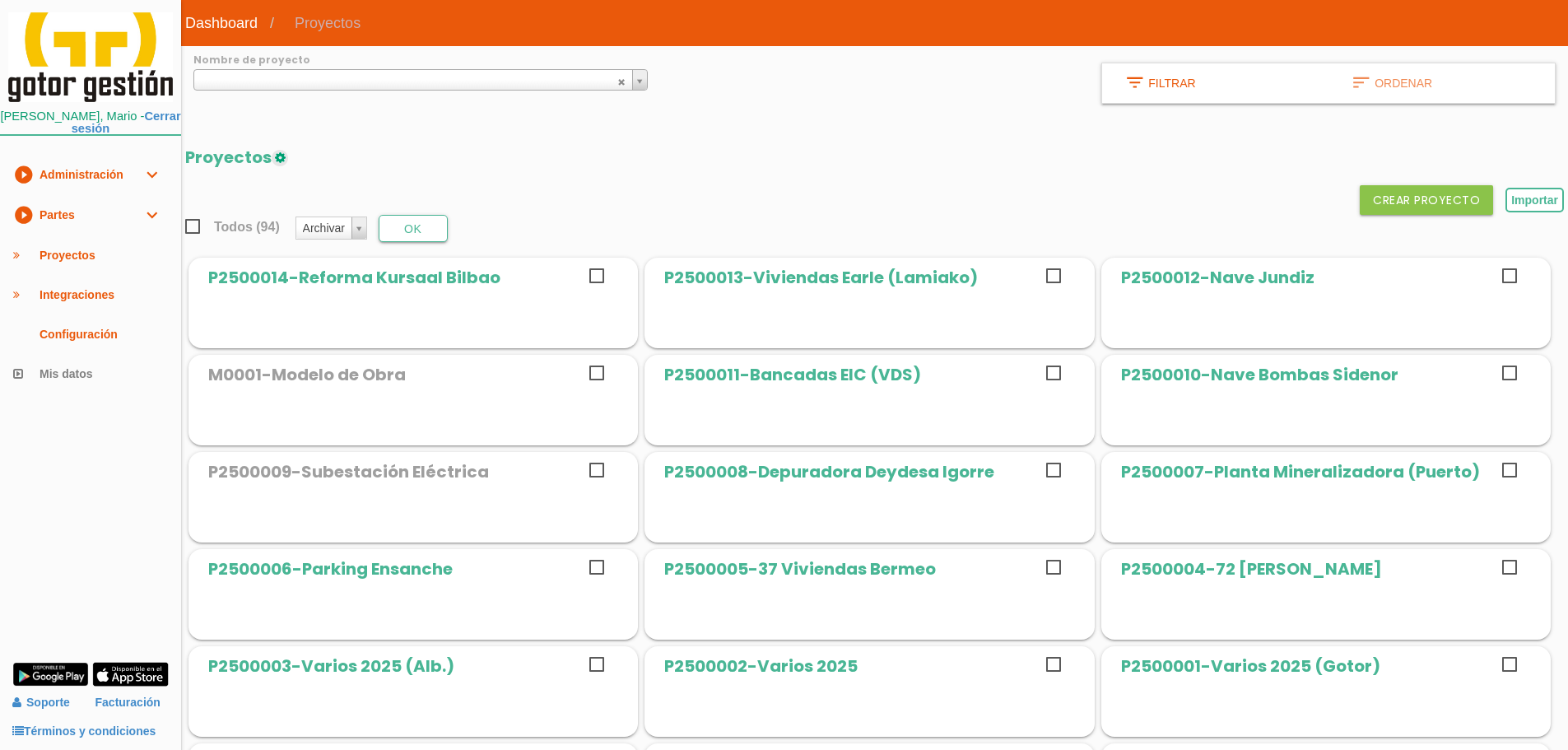
click at [86, 223] on link "play_circle_filled Partes expand_more" at bounding box center [90, 215] width 181 height 41
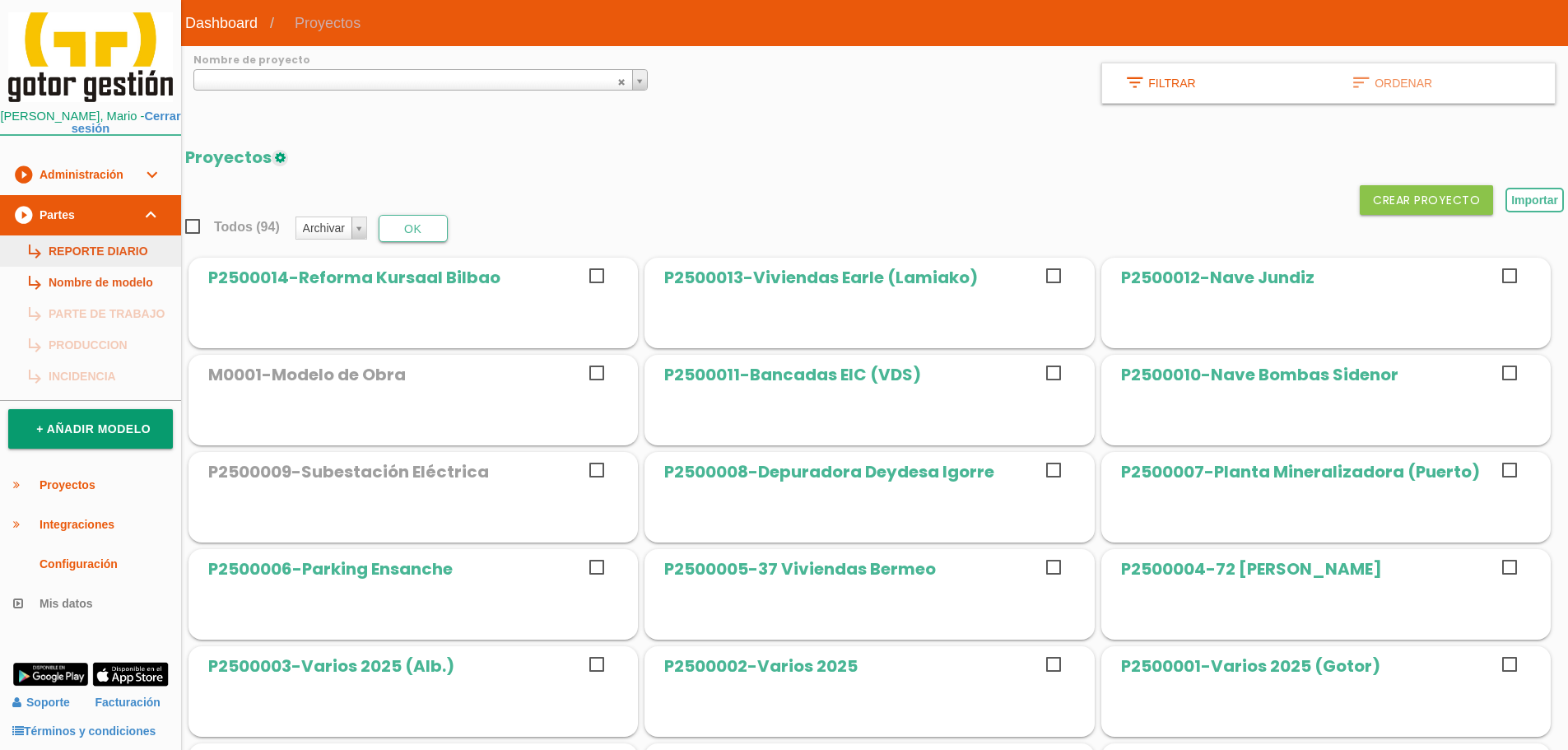
click at [97, 242] on link "subdirectory_arrow_right REPORTE DIARIO" at bounding box center [90, 252] width 181 height 32
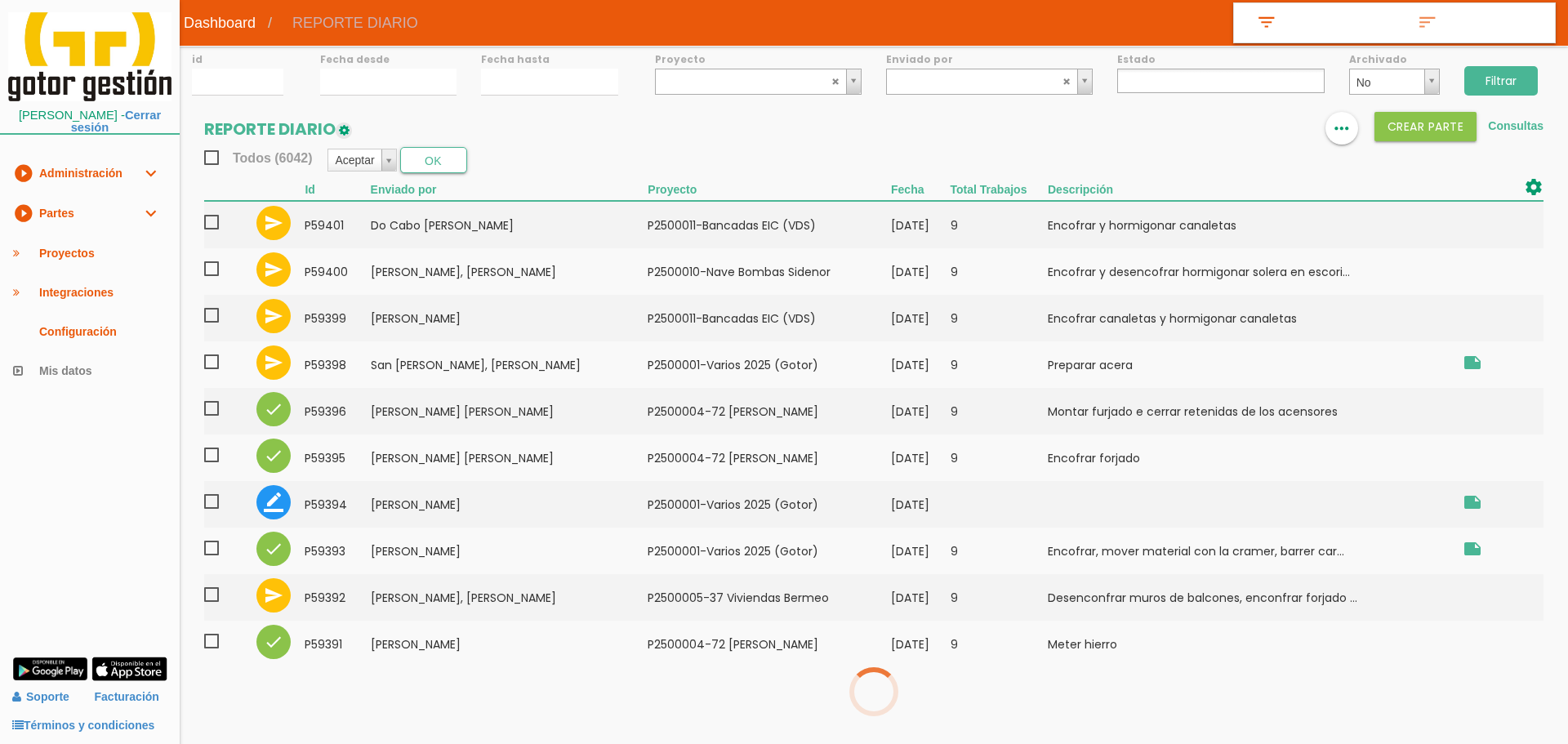
select select
